Goal: Navigation & Orientation: Find specific page/section

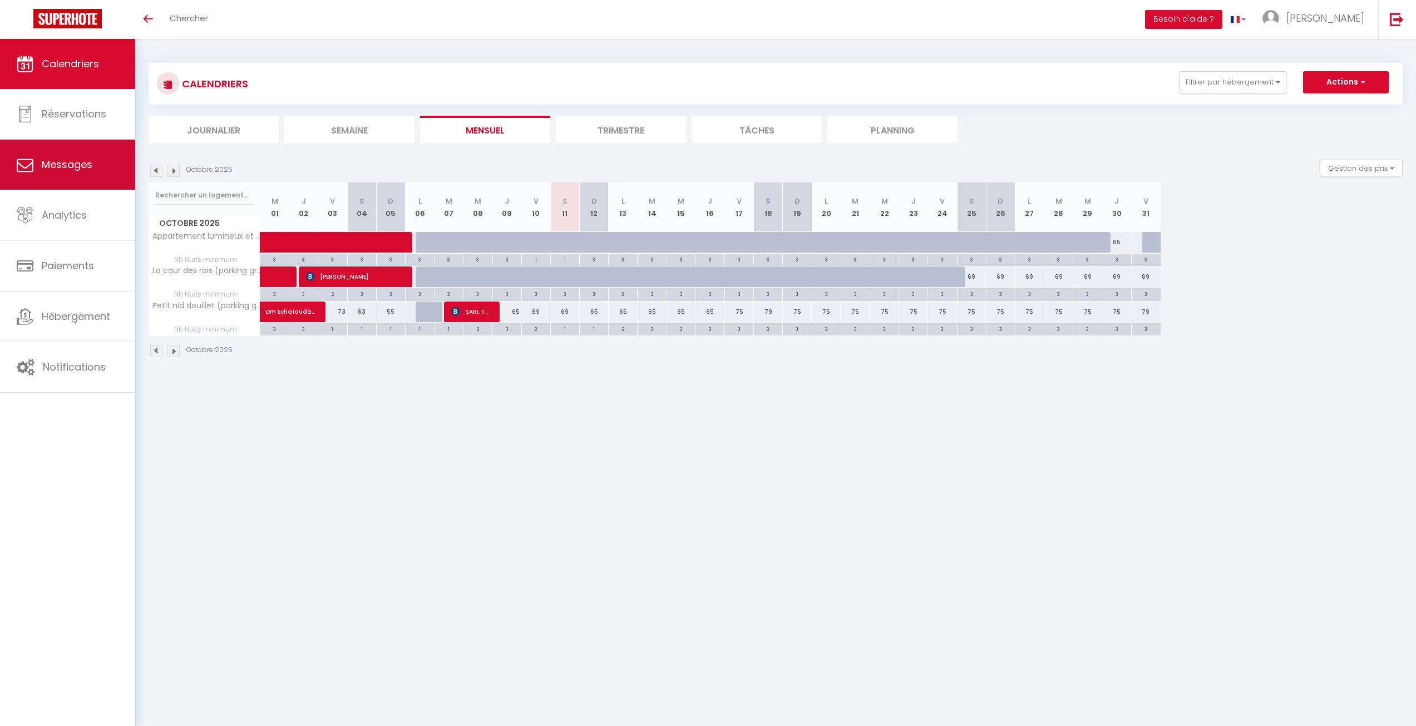
click at [107, 157] on link "Messages" at bounding box center [67, 165] width 135 height 50
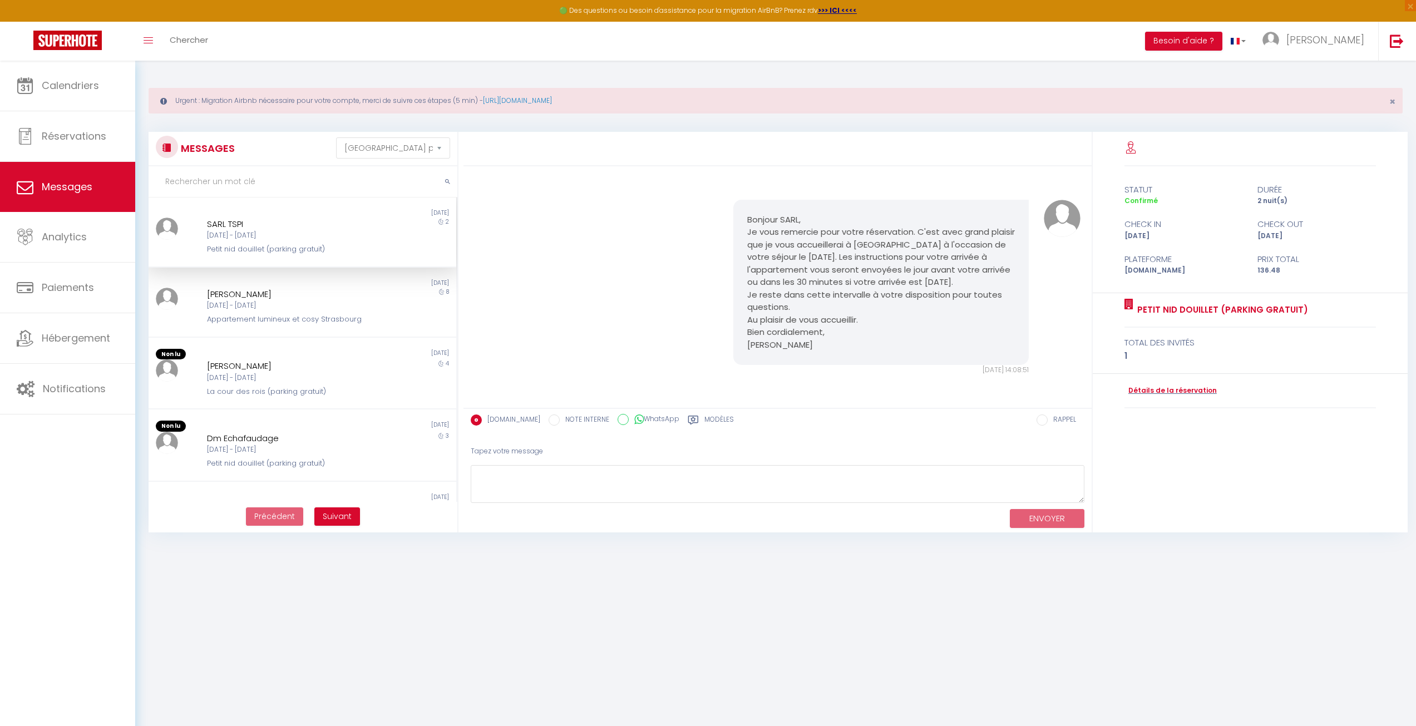
scroll to position [1552, 0]
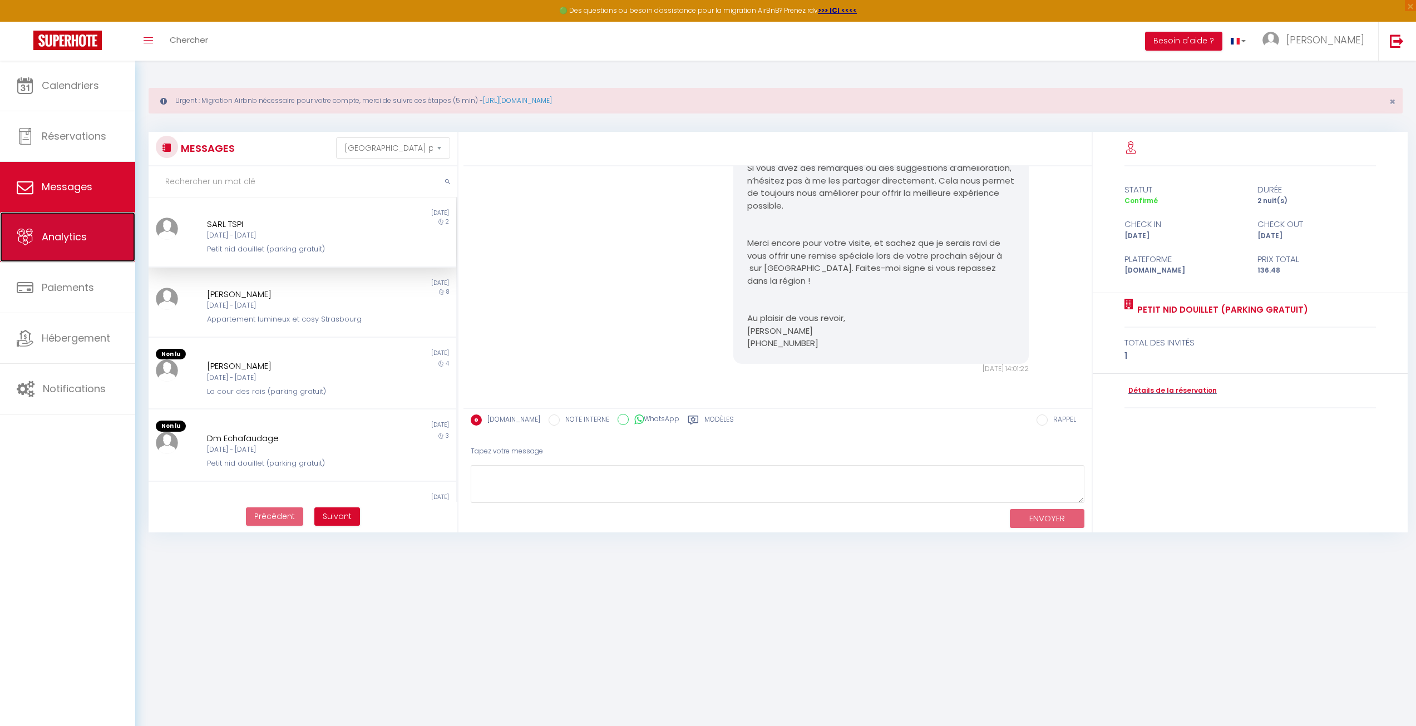
click at [92, 236] on link "Analytics" at bounding box center [67, 237] width 135 height 50
select select "2025"
select select "10"
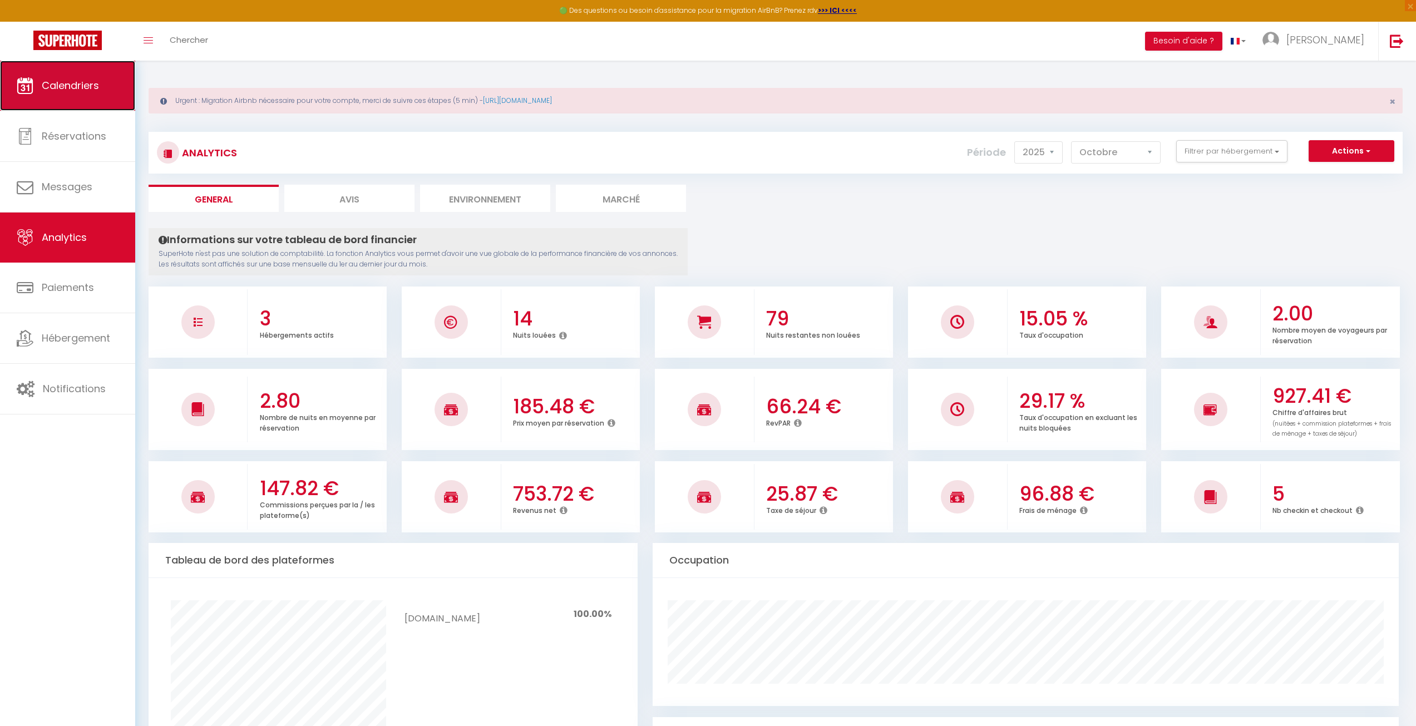
click at [98, 101] on link "Calendriers" at bounding box center [67, 86] width 135 height 50
